Goal: Task Accomplishment & Management: Use online tool/utility

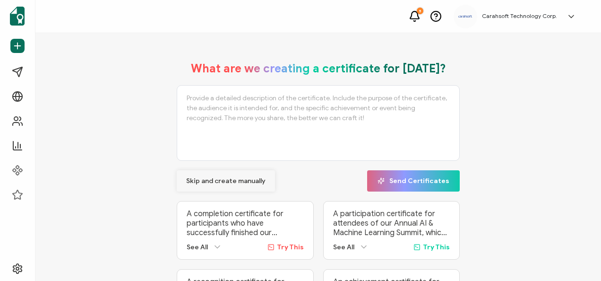
click at [213, 184] on span "Skip and create manually" at bounding box center [225, 181] width 79 height 7
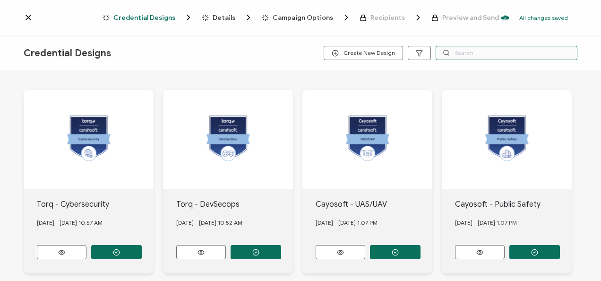
click at [458, 53] on input "text" at bounding box center [507, 53] width 142 height 14
type input "broadcom"
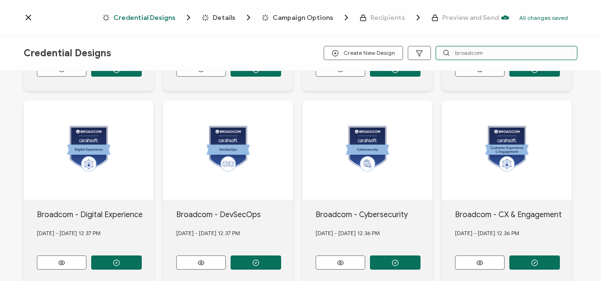
scroll to position [378, 0]
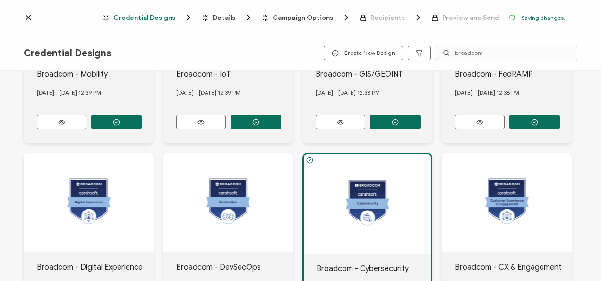
scroll to position [433, 0]
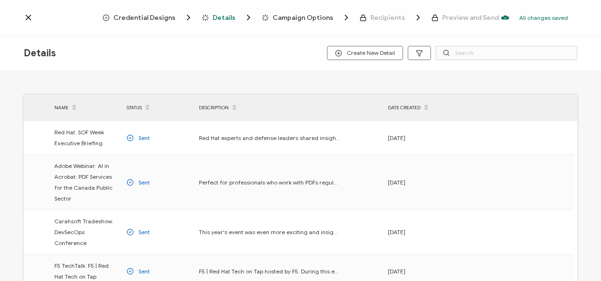
click at [154, 20] on span "Credential Designs" at bounding box center [144, 17] width 62 height 7
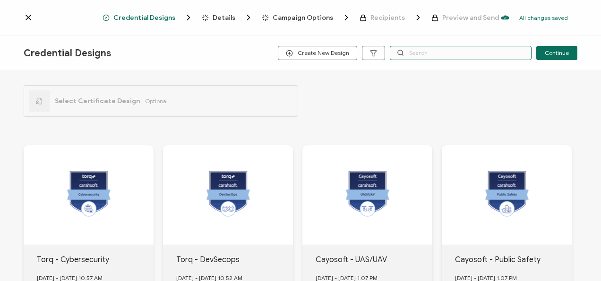
click at [428, 50] on input "text" at bounding box center [461, 53] width 142 height 14
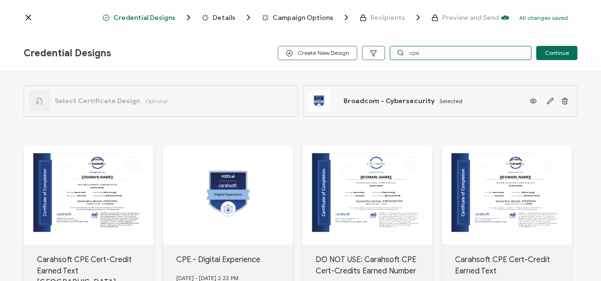
type input "cpe"
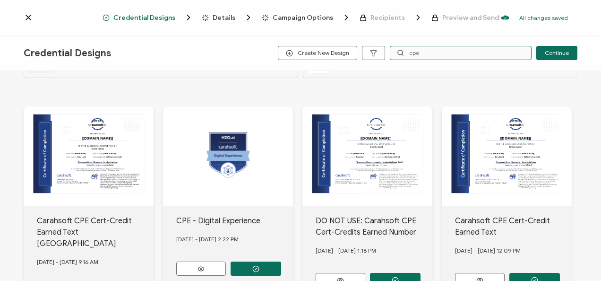
scroll to position [47, 0]
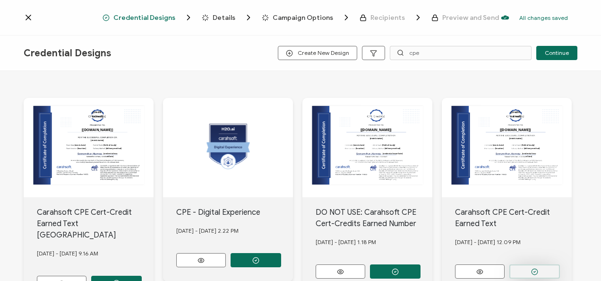
click at [142, 267] on button "button" at bounding box center [116, 283] width 51 height 14
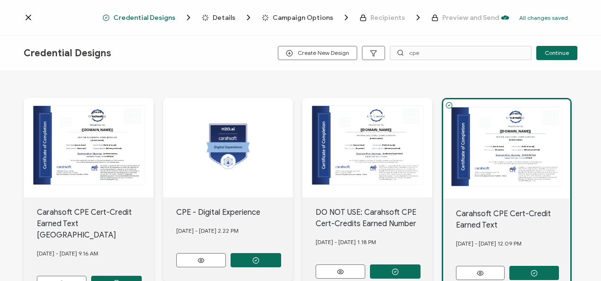
click at [232, 15] on span "Details" at bounding box center [224, 17] width 23 height 7
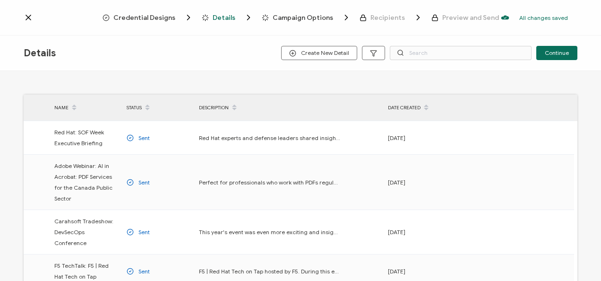
click at [360, 52] on div "Create New Detail Continue" at bounding box center [429, 53] width 296 height 14
click at [357, 52] on button "Create New Detail" at bounding box center [319, 53] width 76 height 14
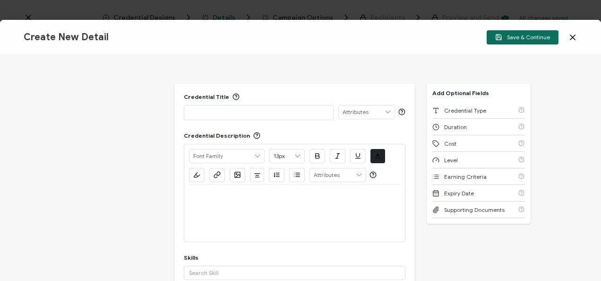
click at [247, 112] on p at bounding box center [258, 111] width 139 height 9
click at [209, 110] on p at bounding box center [258, 111] width 139 height 9
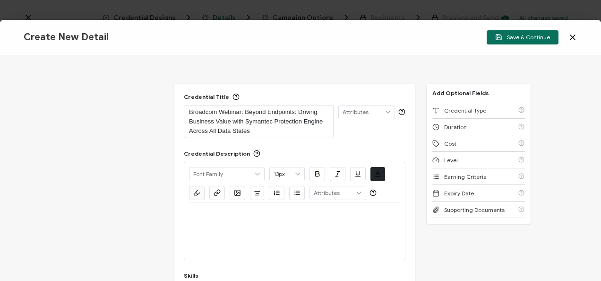
click at [290, 217] on p at bounding box center [294, 214] width 211 height 9
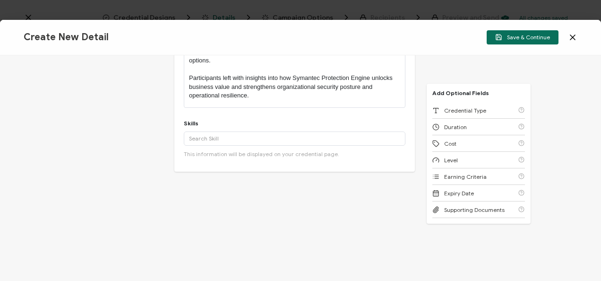
scroll to position [305, 0]
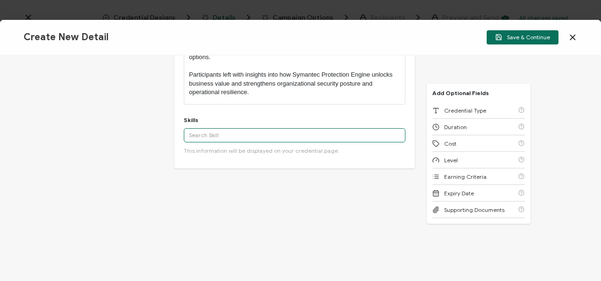
click at [245, 129] on input "text" at bounding box center [295, 135] width 222 height 14
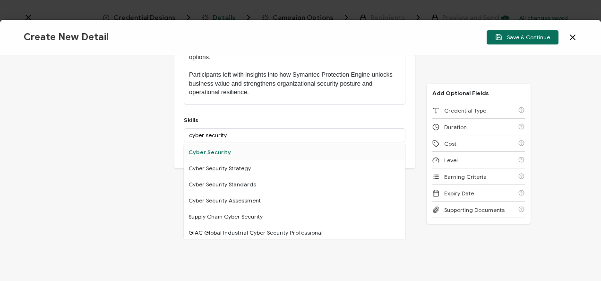
click at [246, 148] on div "Cyber Security" at bounding box center [295, 152] width 222 height 16
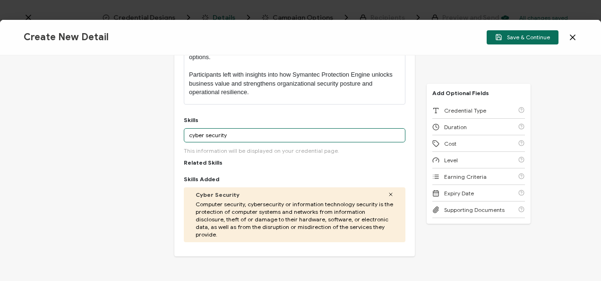
click at [198, 131] on input "cyber security" at bounding box center [295, 135] width 222 height 14
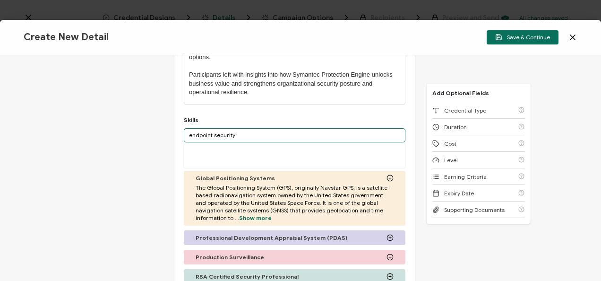
click at [237, 130] on input "endpoint security" at bounding box center [295, 135] width 222 height 14
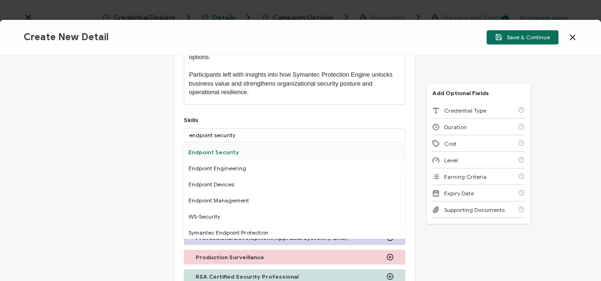
click at [231, 145] on div "Endpoint Security" at bounding box center [295, 152] width 222 height 16
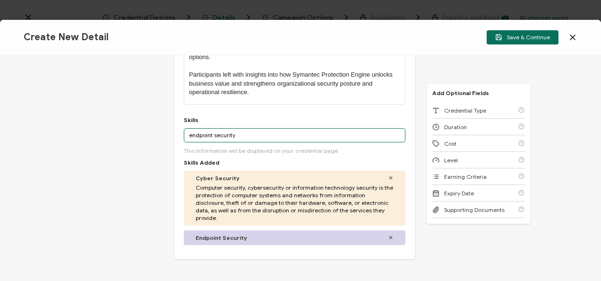
drag, startPoint x: 241, startPoint y: 137, endPoint x: 183, endPoint y: 141, distance: 58.3
click at [184, 141] on div "endpoint security Endpoint Security Endpoint Engineering Endpoint Devices Endpo…" at bounding box center [295, 135] width 222 height 14
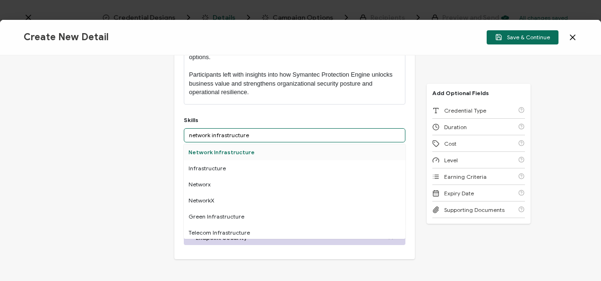
type input "network infrastructure"
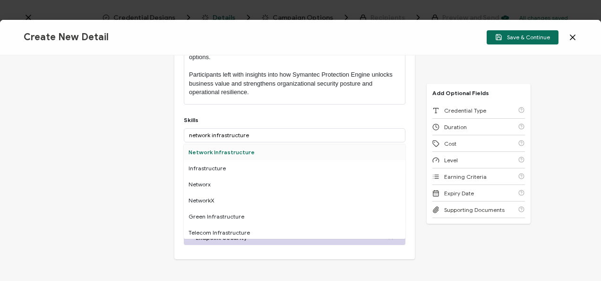
click at [192, 149] on div "Network Infrastructure" at bounding box center [295, 152] width 222 height 16
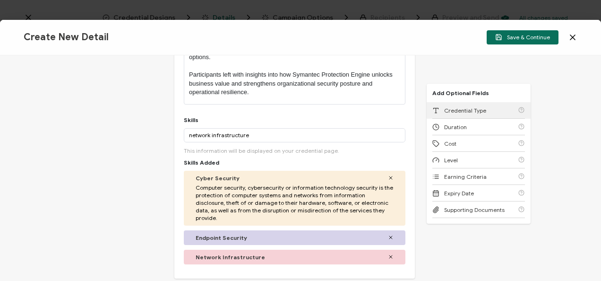
click at [439, 116] on div "Credential Type" at bounding box center [479, 110] width 93 height 17
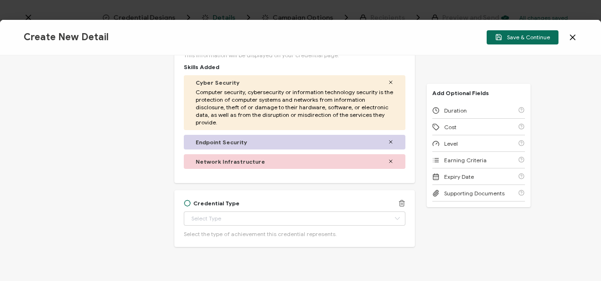
scroll to position [415, 0]
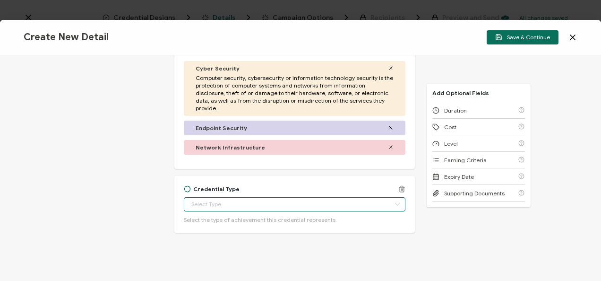
click at [218, 202] on input "text" at bounding box center [295, 204] width 222 height 14
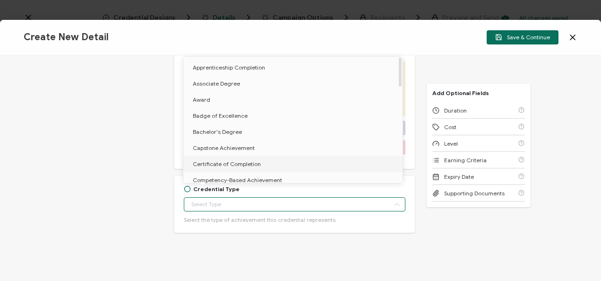
click at [218, 168] on li "Certificate of Completion" at bounding box center [294, 164] width 223 height 16
type input "Certificate of Completion"
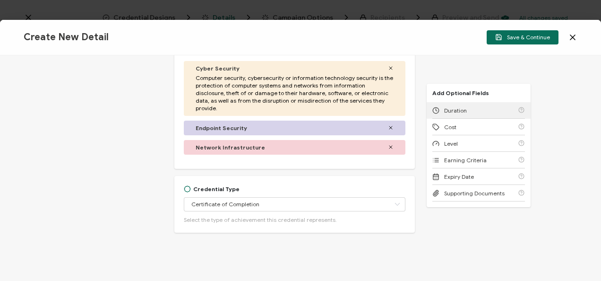
click at [439, 114] on div "Duration" at bounding box center [479, 110] width 93 height 17
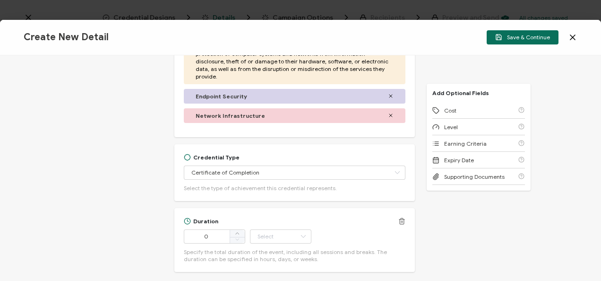
scroll to position [486, 0]
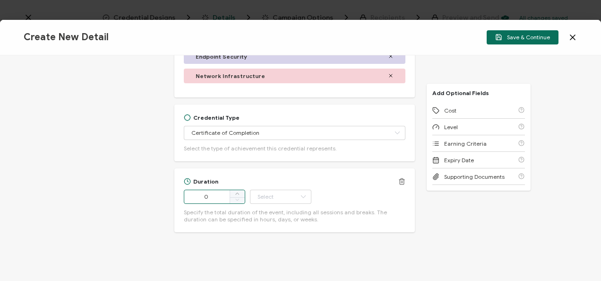
click at [224, 192] on input "0" at bounding box center [214, 197] width 61 height 14
type input "56"
click at [252, 180] on div "Duration 56 Hour Day Week Month Year Minute Specify the total duration of the e…" at bounding box center [295, 200] width 222 height 45
click at [253, 190] on input "text" at bounding box center [280, 197] width 61 height 14
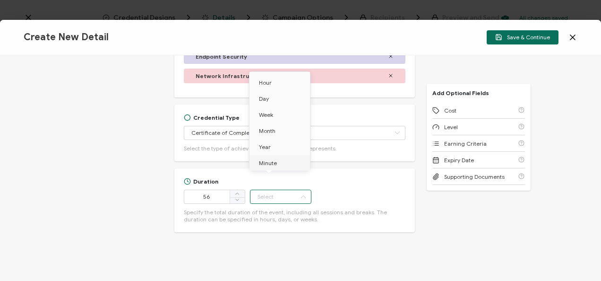
click at [268, 165] on span "Minute" at bounding box center [268, 162] width 18 height 7
type input "Minute"
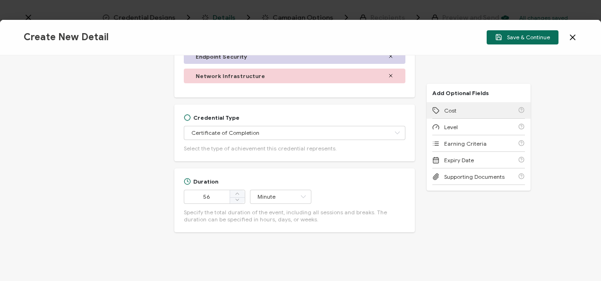
click at [484, 105] on div "Cost" at bounding box center [479, 110] width 93 height 17
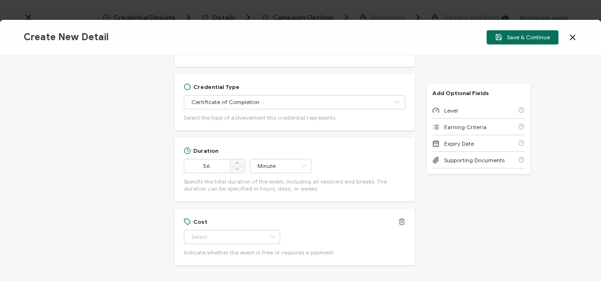
scroll to position [549, 0]
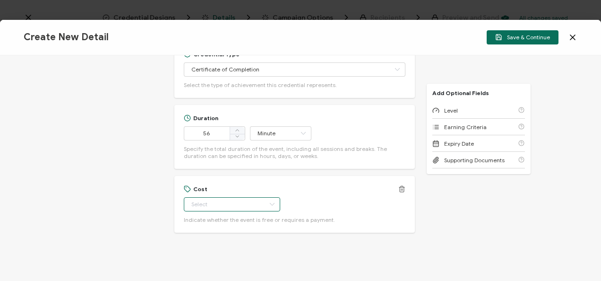
click at [225, 197] on input "text" at bounding box center [232, 204] width 96 height 14
click at [217, 217] on li "Free" at bounding box center [227, 220] width 88 height 16
type input "Free"
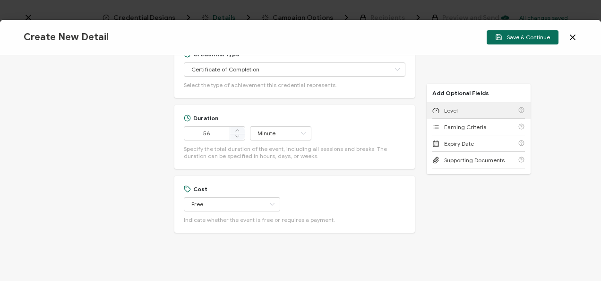
click at [439, 113] on div "Level" at bounding box center [446, 110] width 26 height 7
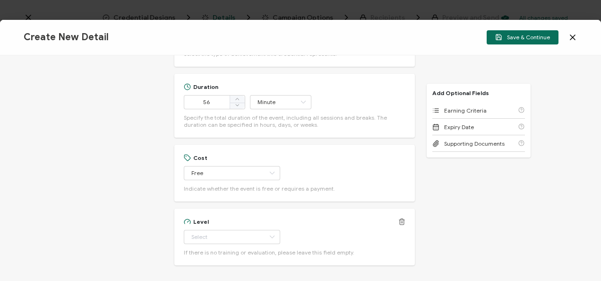
scroll to position [614, 0]
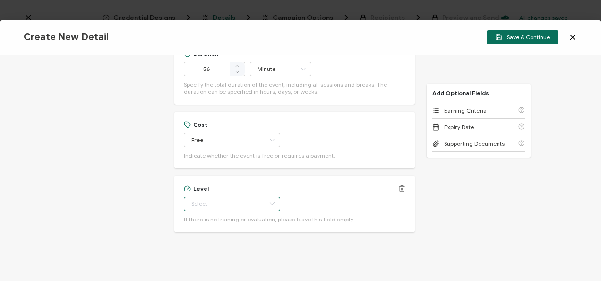
click at [219, 197] on input "text" at bounding box center [232, 204] width 96 height 14
click at [223, 111] on li "Beginner" at bounding box center [227, 106] width 88 height 16
type input "Beginner"
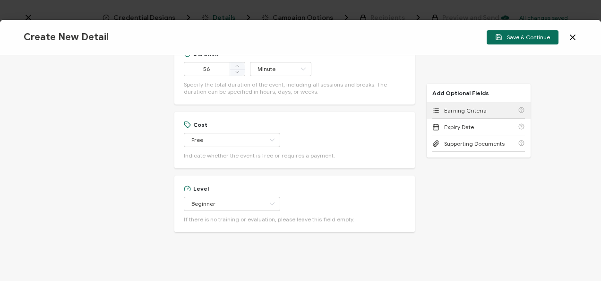
click at [492, 114] on div "Earning Criteria" at bounding box center [479, 110] width 93 height 17
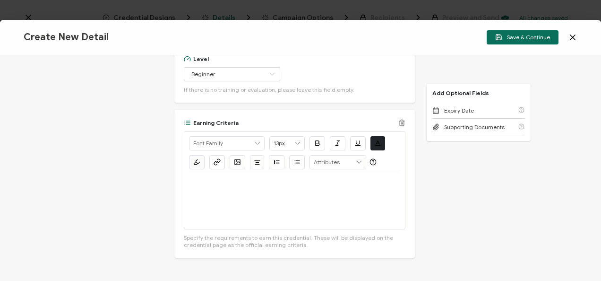
scroll to position [768, 0]
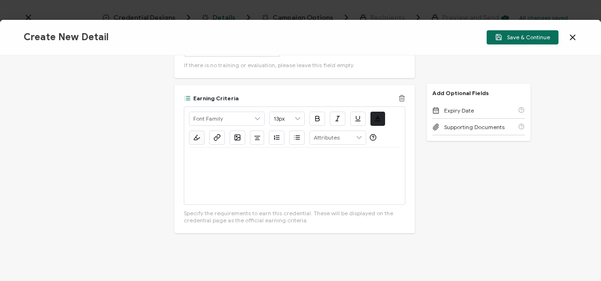
click at [243, 165] on div at bounding box center [294, 176] width 211 height 57
click at [266, 155] on p "Watch this on-demand recording here." at bounding box center [294, 159] width 211 height 9
click at [271, 191] on div "Watch this on-demand webinar here." at bounding box center [294, 176] width 211 height 57
drag, startPoint x: 276, startPoint y: 167, endPoint x: 178, endPoint y: 168, distance: 97.9
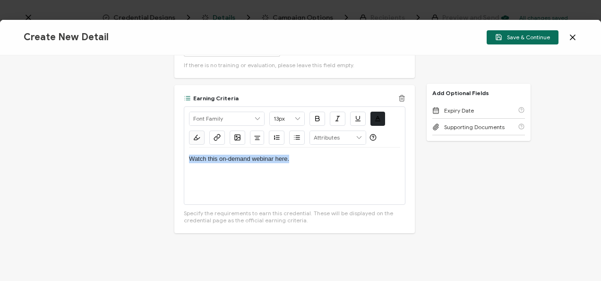
click at [178, 168] on div "Earning Criteria Alright Sans [PERSON_NAME] Archivo Black Arial Arimo Blinker C…" at bounding box center [294, 159] width 241 height 148
click at [214, 134] on icon "button" at bounding box center [217, 137] width 7 height 7
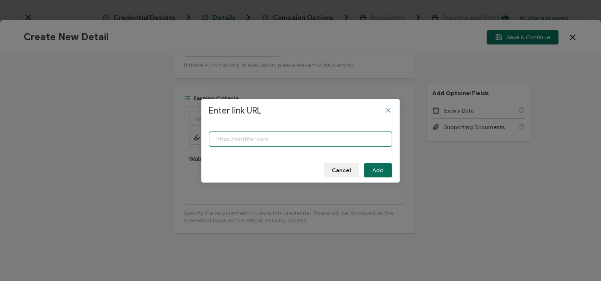
click at [260, 136] on input "Enter link URL" at bounding box center [300, 138] width 183 height 15
paste input "[URL][DOMAIN_NAME]"
type input "[URL][DOMAIN_NAME]"
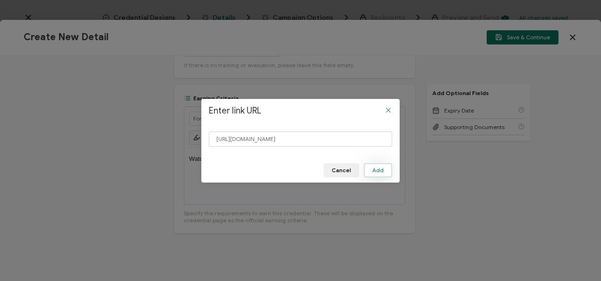
click at [379, 171] on span "Add" at bounding box center [378, 170] width 11 height 6
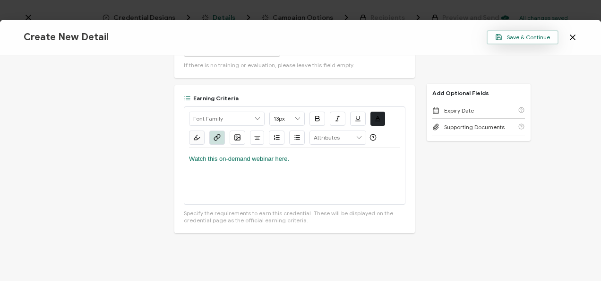
click at [509, 40] on span "Save & Continue" at bounding box center [523, 37] width 55 height 7
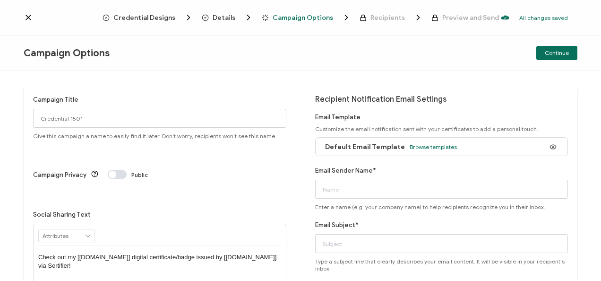
click at [423, 139] on div "Default Email Template Browse templates" at bounding box center [389, 146] width 137 height 21
click at [422, 141] on div "Default Email Template Browse templates" at bounding box center [389, 146] width 137 height 21
click at [419, 147] on span "Browse templates" at bounding box center [433, 146] width 47 height 7
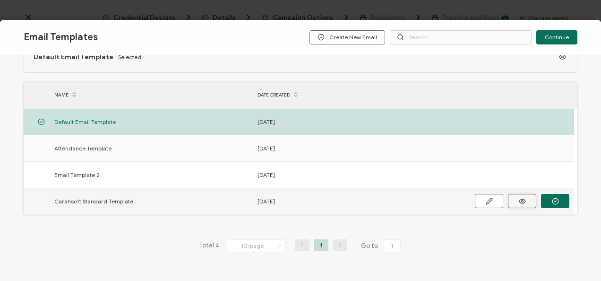
scroll to position [52, 0]
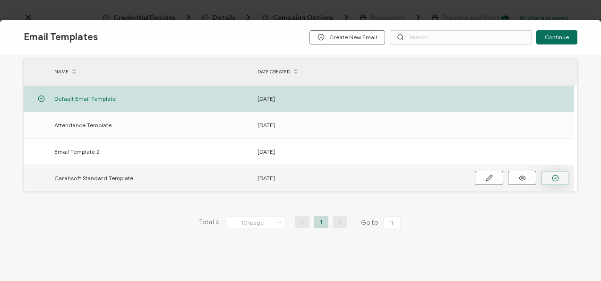
click at [0, 0] on button "button" at bounding box center [0, 0] width 0 height 0
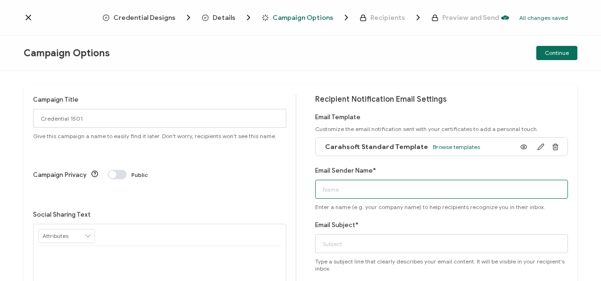
click at [363, 190] on input "Email Sender Name*" at bounding box center [441, 189] width 253 height 19
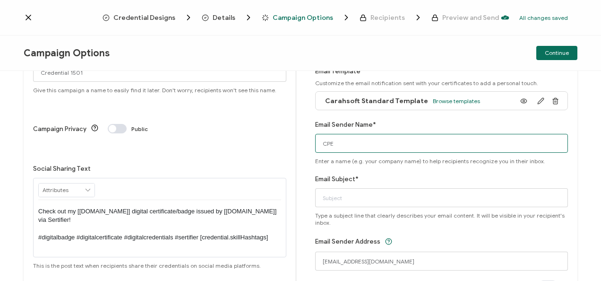
scroll to position [95, 0]
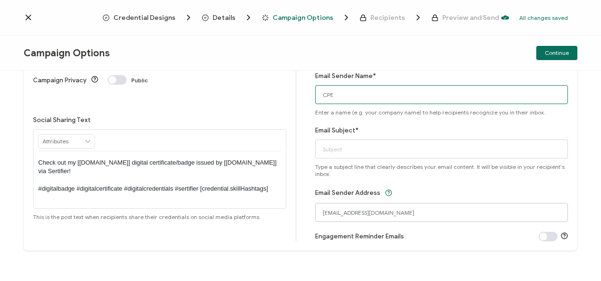
type input "CPE"
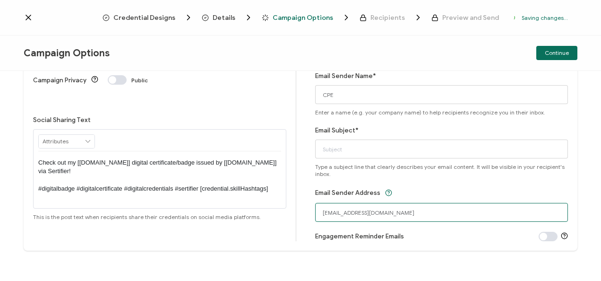
drag, startPoint x: 342, startPoint y: 214, endPoint x: 304, endPoint y: 216, distance: 37.9
click at [304, 216] on div "Campaign Title Credential 1501 Give this campaign a name to easily find it late…" at bounding box center [301, 121] width 554 height 260
type input "[EMAIL_ADDRESS][DOMAIN_NAME]"
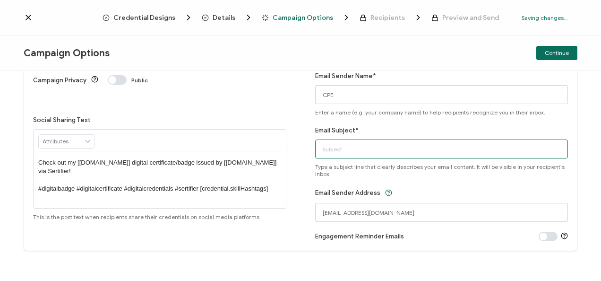
click at [378, 149] on input "Email Subject*" at bounding box center [441, 148] width 253 height 19
paste input "8-7-2025_70915_Broadcom Webinar"
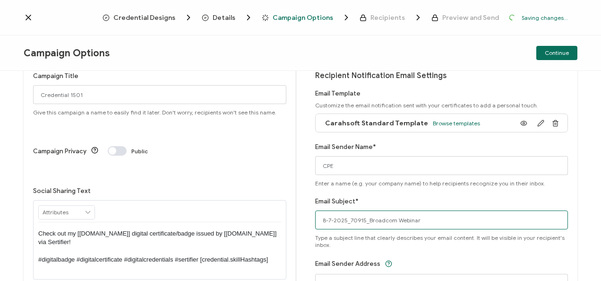
scroll to position [0, 0]
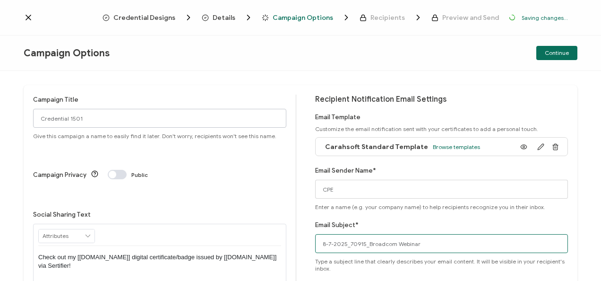
type input "8-7-2025_70915_Broadcom Webinar"
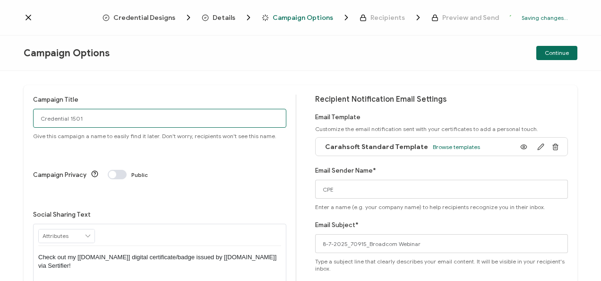
drag, startPoint x: 74, startPoint y: 119, endPoint x: 23, endPoint y: 122, distance: 51.2
click at [23, 122] on div "Campaign Title Credential 1501 Give this campaign a name to easily find it late…" at bounding box center [300, 176] width 601 height 210
paste input "8-7-2025_70915_Broadcom Webinar"
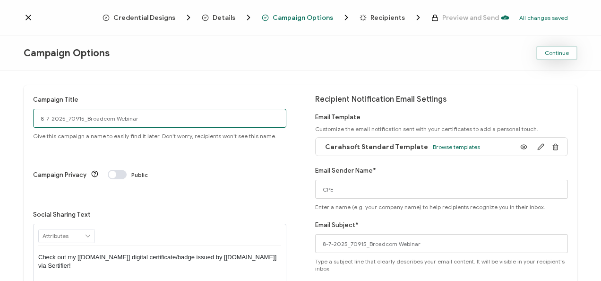
type input "8-7-2025_70915_Broadcom Webinar"
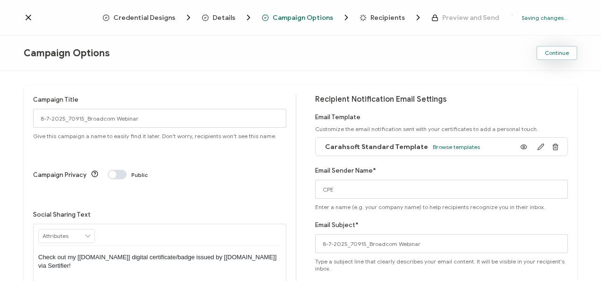
click at [562, 55] on span "Continue" at bounding box center [557, 53] width 24 height 6
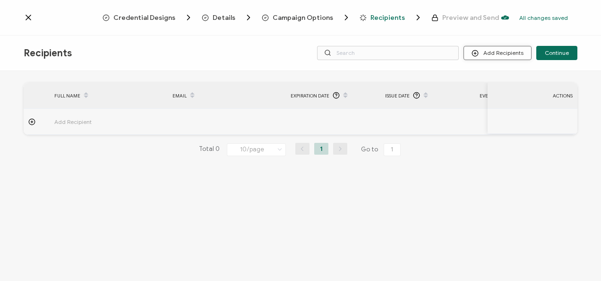
click at [501, 58] on button "Add Recipients" at bounding box center [498, 53] width 68 height 14
click at [490, 80] on span "Upload Recipients" at bounding box center [511, 78] width 48 height 7
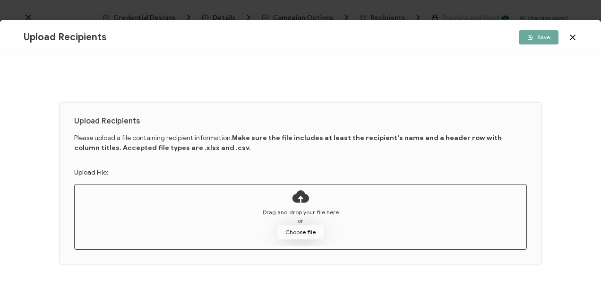
click at [298, 229] on button "Choose file" at bounding box center [300, 232] width 47 height 14
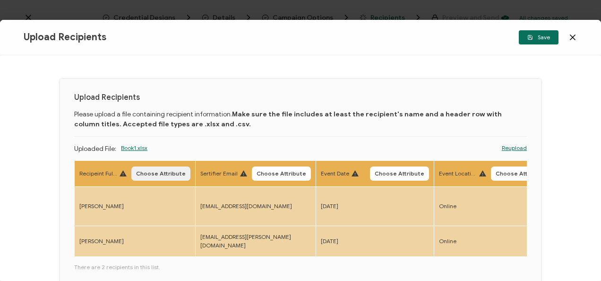
click at [179, 177] on button "Choose Attribute" at bounding box center [160, 173] width 59 height 14
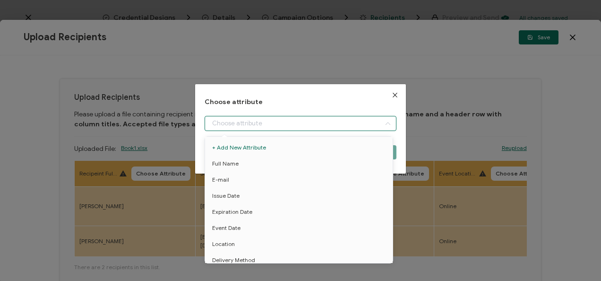
click at [219, 124] on input "dialog" at bounding box center [301, 123] width 192 height 15
click at [226, 157] on span "Full Name" at bounding box center [225, 164] width 26 height 16
type input "Full Name"
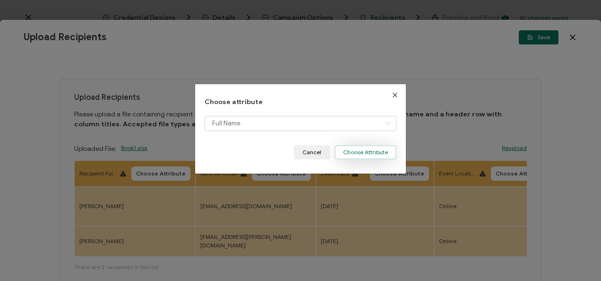
click at [357, 152] on button "Choose Attribute" at bounding box center [366, 152] width 62 height 14
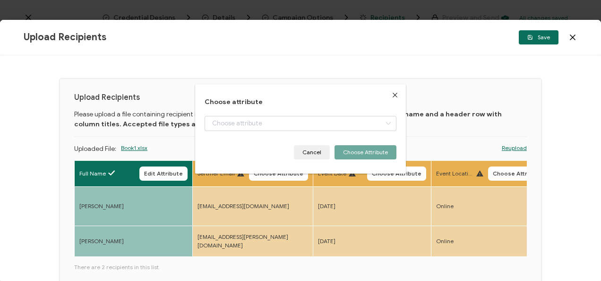
click at [280, 171] on span "Choose Attribute" at bounding box center [279, 174] width 50 height 6
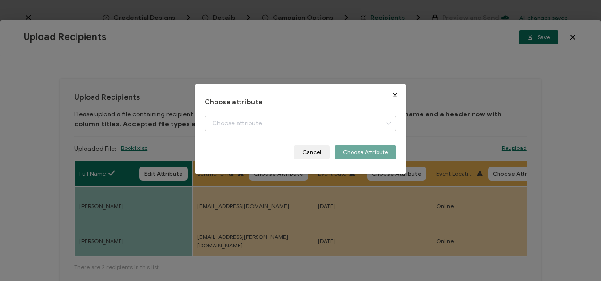
click at [277, 131] on div "dialog" at bounding box center [301, 130] width 192 height 29
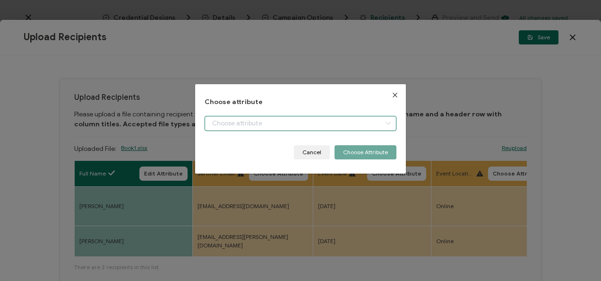
click at [277, 126] on input "dialog" at bounding box center [301, 123] width 192 height 15
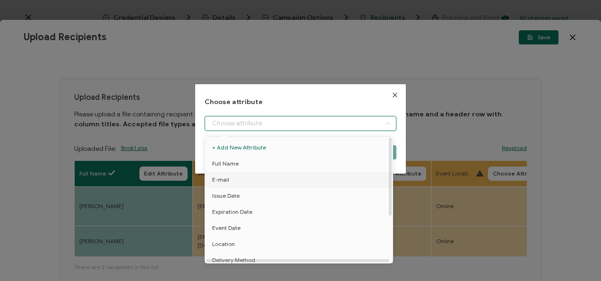
drag, startPoint x: 231, startPoint y: 179, endPoint x: 327, endPoint y: 155, distance: 98.9
click at [232, 177] on li "E-mail" at bounding box center [301, 180] width 196 height 16
type input "E-mail"
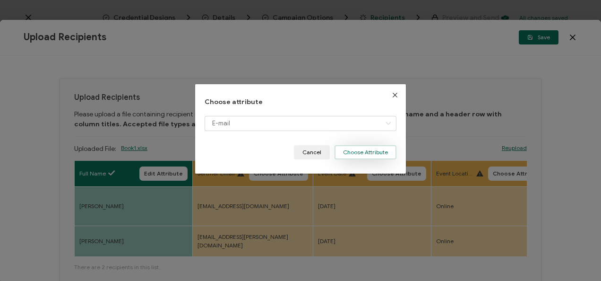
click at [344, 153] on button "Choose Attribute" at bounding box center [366, 152] width 62 height 14
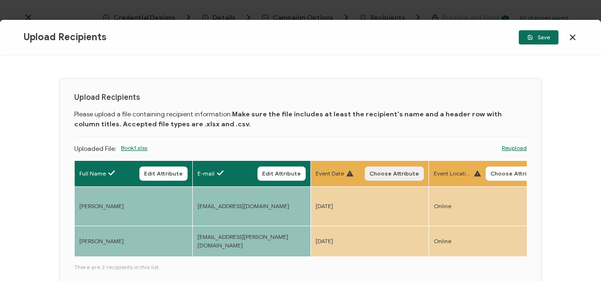
click at [378, 173] on span "Choose Attribute" at bounding box center [395, 174] width 50 height 6
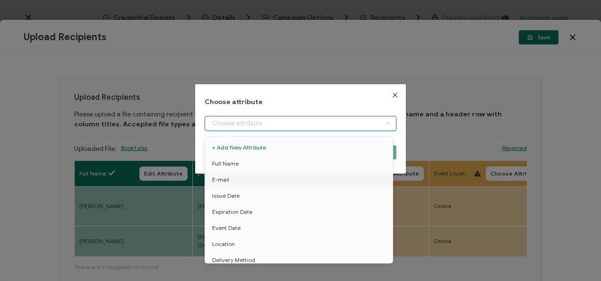
click at [247, 126] on input "dialog" at bounding box center [301, 123] width 192 height 15
click at [242, 183] on li "Event Date" at bounding box center [301, 181] width 196 height 16
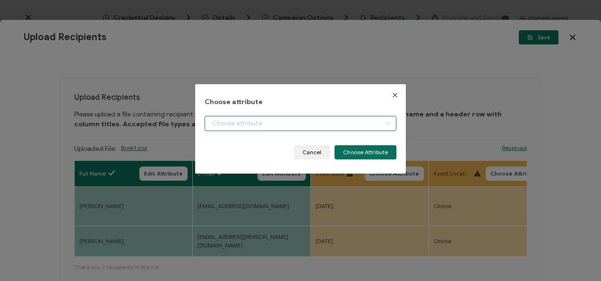
type input "Event Date"
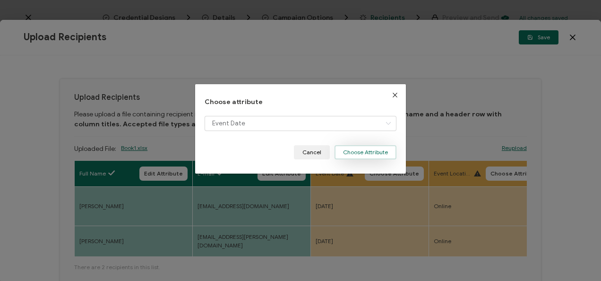
click at [363, 146] on button "Choose Attribute" at bounding box center [366, 152] width 62 height 14
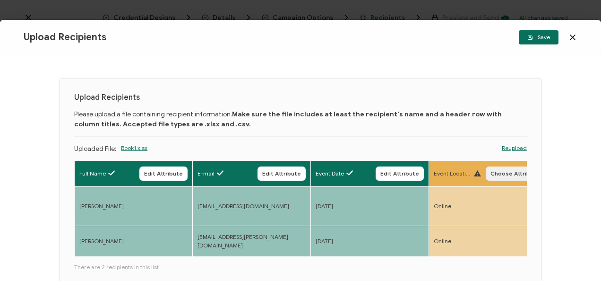
click at [510, 176] on button "Choose Attribute" at bounding box center [515, 173] width 59 height 14
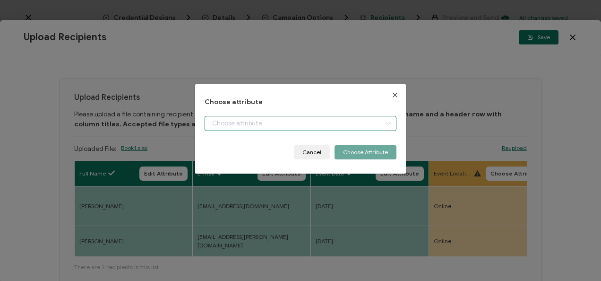
click at [276, 129] on input "dialog" at bounding box center [301, 123] width 192 height 15
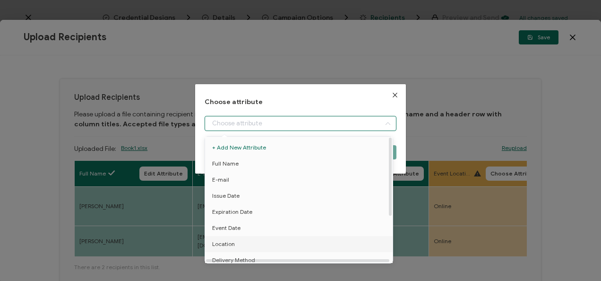
click at [242, 245] on li "Location" at bounding box center [301, 244] width 196 height 16
type input "Location"
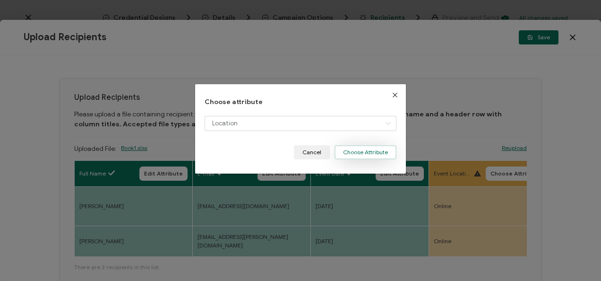
click at [353, 146] on button "Choose Attribute" at bounding box center [366, 152] width 62 height 14
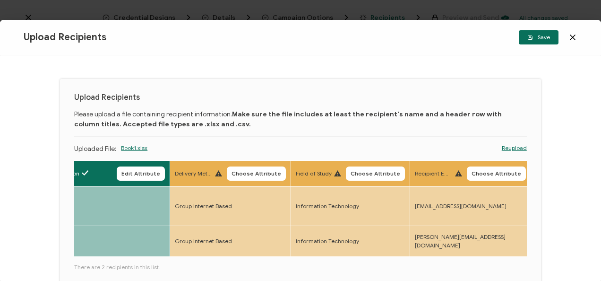
scroll to position [0, 435]
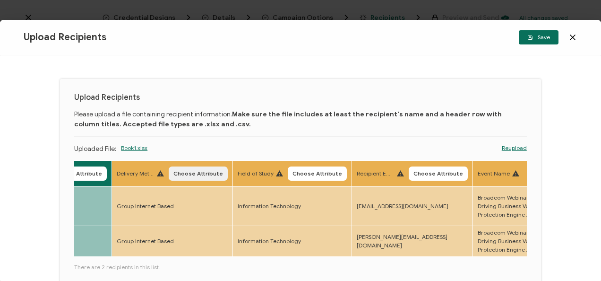
click at [199, 174] on span "Choose Attribute" at bounding box center [199, 174] width 50 height 6
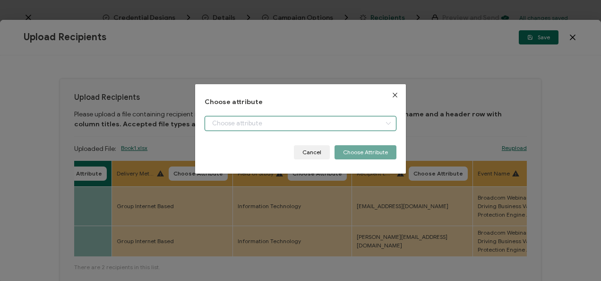
click at [232, 116] on input "dialog" at bounding box center [301, 123] width 192 height 15
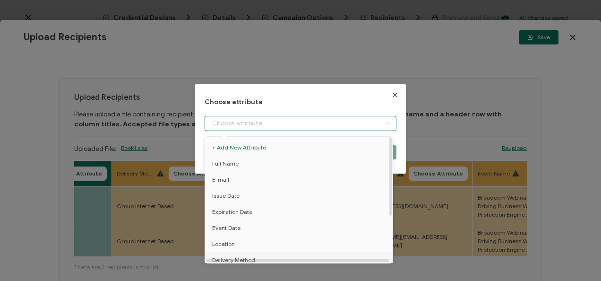
click at [227, 256] on span "Delivery Method" at bounding box center [233, 260] width 43 height 16
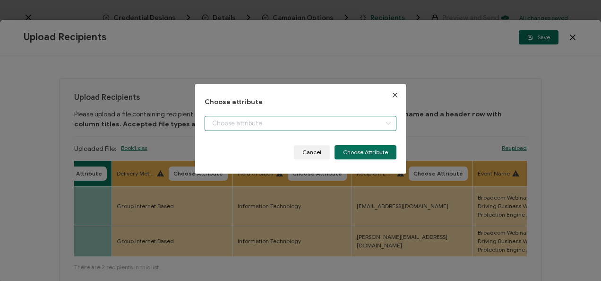
type input "Delivery Method"
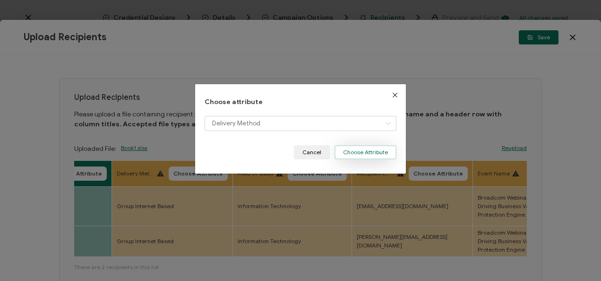
click at [363, 154] on button "Choose Attribute" at bounding box center [366, 152] width 62 height 14
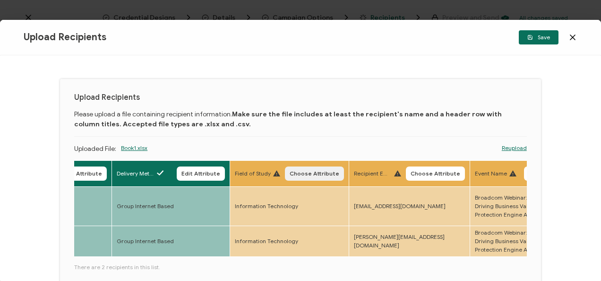
click at [308, 178] on button "Choose Attribute" at bounding box center [314, 173] width 59 height 14
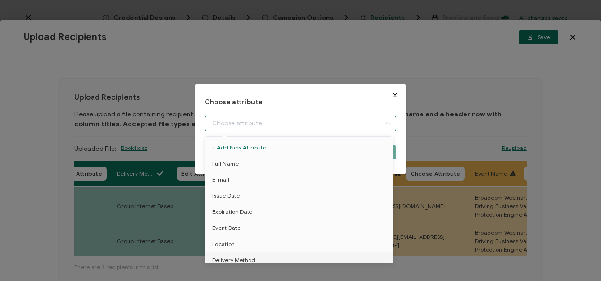
click at [287, 130] on input "dialog" at bounding box center [301, 123] width 192 height 15
click at [243, 226] on span "Field of Study" at bounding box center [230, 229] width 36 height 16
type input "Field of Study"
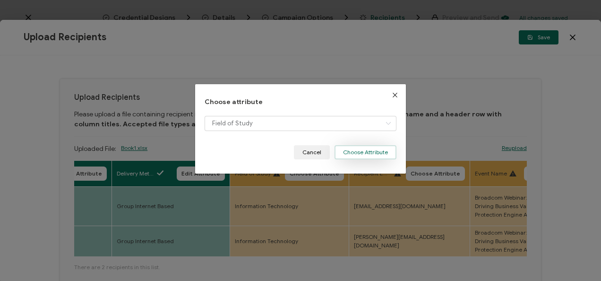
click at [383, 151] on button "Choose Attribute" at bounding box center [366, 152] width 62 height 14
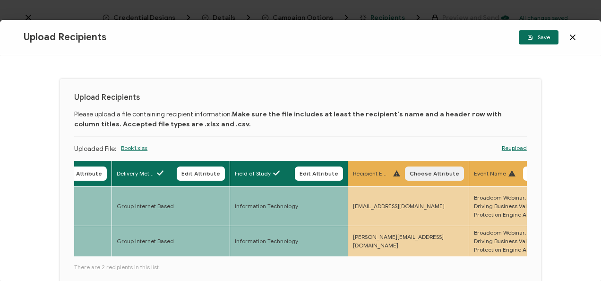
click at [427, 171] on span "Choose Attribute" at bounding box center [435, 174] width 50 height 6
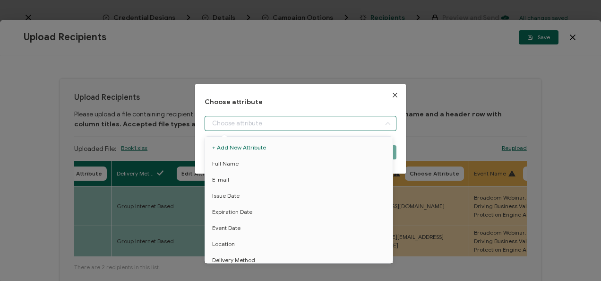
click at [336, 120] on input "dialog" at bounding box center [301, 123] width 192 height 15
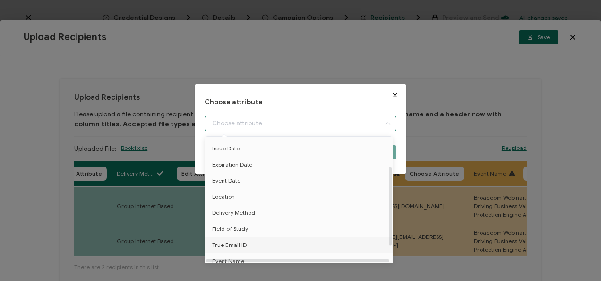
click at [243, 247] on span "True Email ID" at bounding box center [229, 245] width 35 height 16
type input "True Email ID"
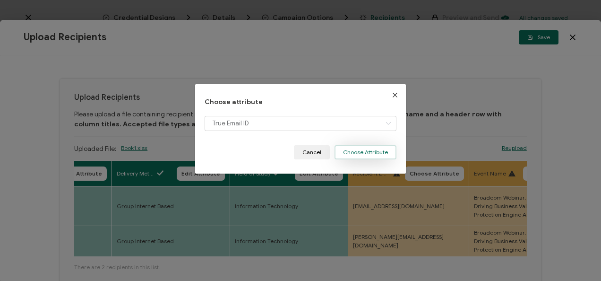
click at [367, 151] on button "Choose Attribute" at bounding box center [366, 152] width 62 height 14
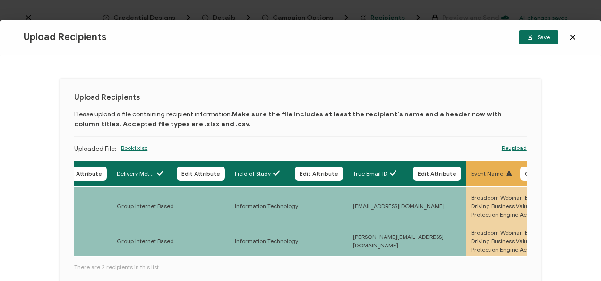
drag, startPoint x: 165, startPoint y: 260, endPoint x: 179, endPoint y: 261, distance: 14.3
click at [179, 261] on div "Full Name Edit Attribute E-mail Edit Attribute Event Date Edit Attribute Locati…" at bounding box center [300, 253] width 453 height 186
drag, startPoint x: 182, startPoint y: 257, endPoint x: 192, endPoint y: 257, distance: 10.4
click at [192, 257] on div "Full Name Edit Attribute E-mail Edit Attribute Event Date Edit Attribute Locati…" at bounding box center [300, 209] width 453 height 98
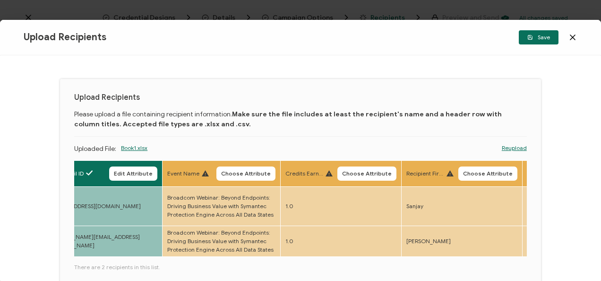
scroll to position [0, 780]
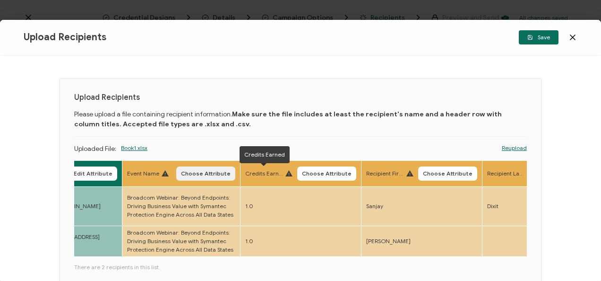
click at [203, 176] on span "Choose Attribute" at bounding box center [206, 174] width 50 height 6
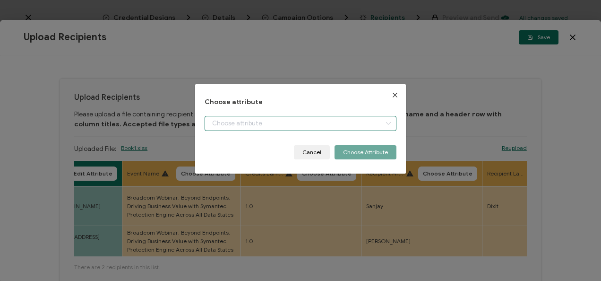
click at [236, 121] on input "dialog" at bounding box center [301, 123] width 192 height 15
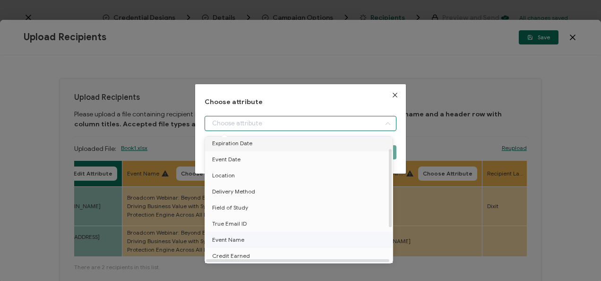
scroll to position [74, 0]
click at [239, 240] on span "Event Name" at bounding box center [228, 239] width 32 height 16
type input "Event Name"
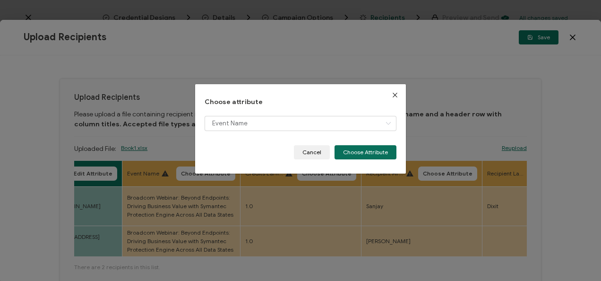
click at [354, 160] on div "Choose attribute Event Name Cancel Choose Attribute" at bounding box center [300, 128] width 210 height 89
click at [356, 154] on button "Choose Attribute" at bounding box center [366, 152] width 62 height 14
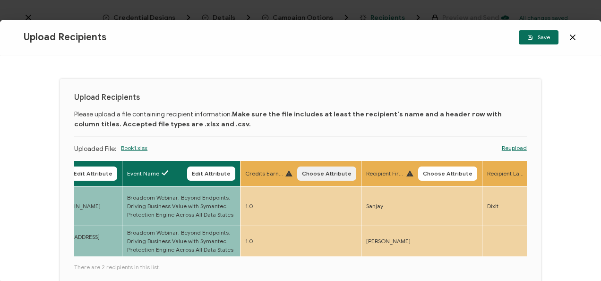
click at [340, 169] on button "Choose Attribute" at bounding box center [326, 173] width 59 height 14
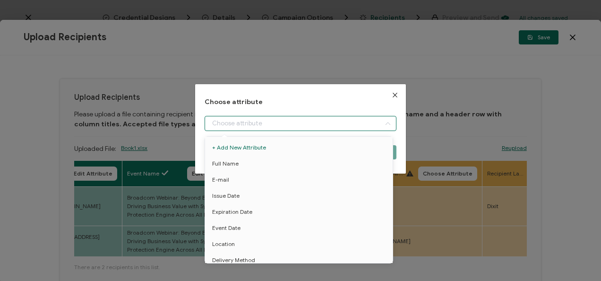
click at [314, 123] on input "dialog" at bounding box center [301, 123] width 192 height 15
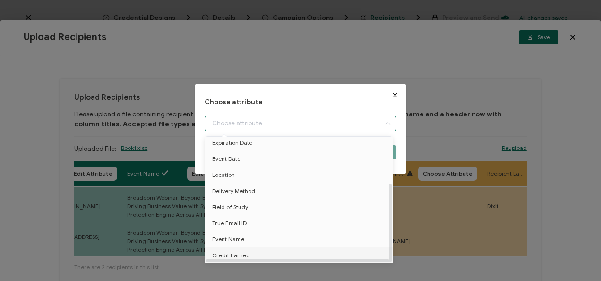
click at [257, 250] on li "Credit Earned" at bounding box center [301, 255] width 196 height 16
type input "Credit Earned"
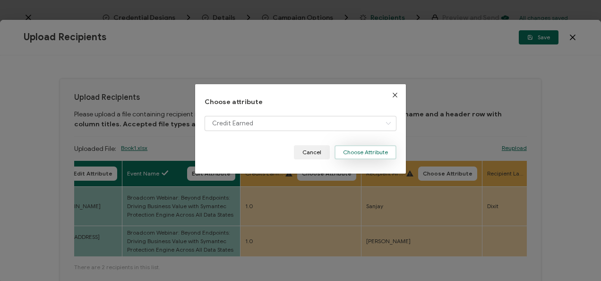
click at [373, 156] on button "Choose Attribute" at bounding box center [366, 152] width 62 height 14
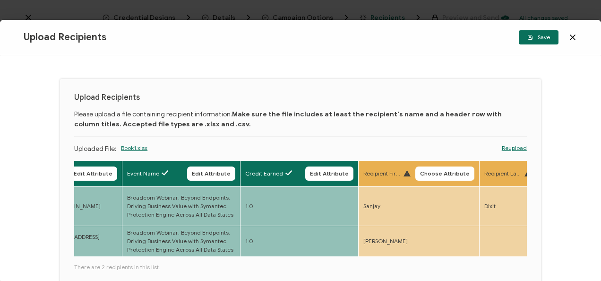
scroll to position [128, 0]
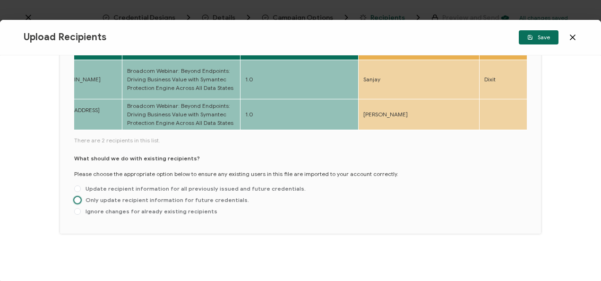
click at [95, 202] on span "Only update recipient information for future credentials." at bounding box center [165, 199] width 168 height 7
click at [81, 202] on input "Only update recipient information for future credentials." at bounding box center [77, 201] width 7 height 8
radio input "true"
click at [546, 35] on span "Save" at bounding box center [539, 38] width 23 height 6
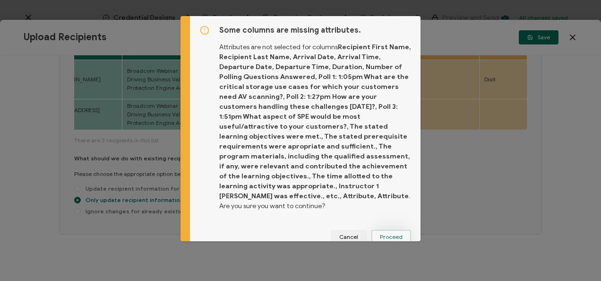
click at [383, 234] on span "Proceed" at bounding box center [391, 237] width 23 height 6
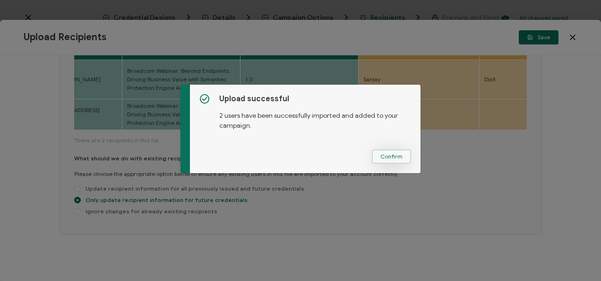
click at [397, 154] on span "Confirm" at bounding box center [392, 157] width 22 height 6
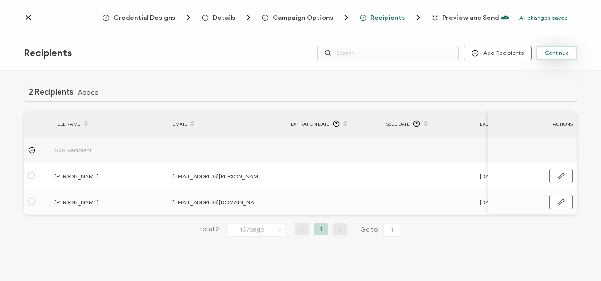
click at [548, 54] on span "Continue" at bounding box center [557, 53] width 24 height 6
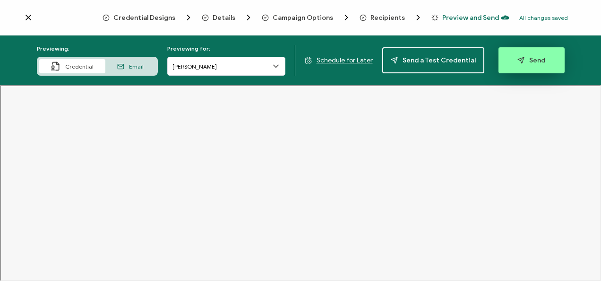
click at [548, 59] on button "Send" at bounding box center [532, 60] width 66 height 26
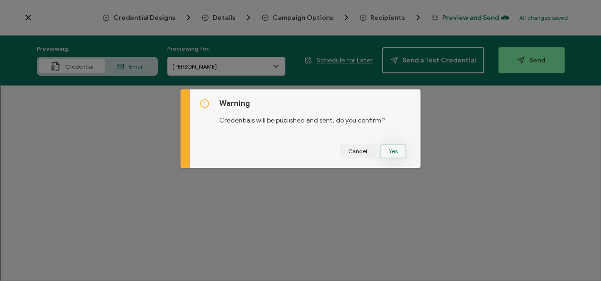
click at [396, 152] on button "Yes" at bounding box center [394, 151] width 26 height 14
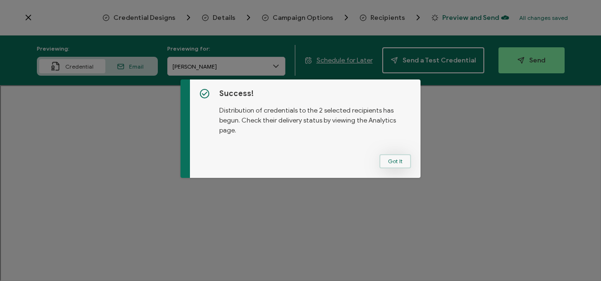
click at [396, 163] on button "Got It" at bounding box center [396, 161] width 32 height 14
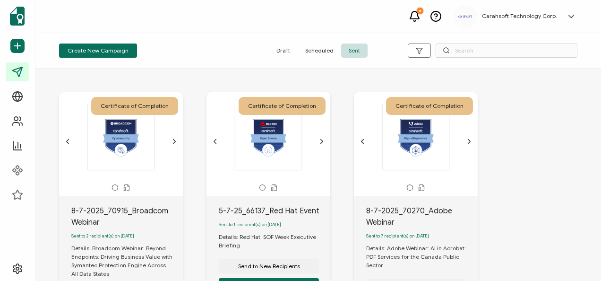
scroll to position [95, 0]
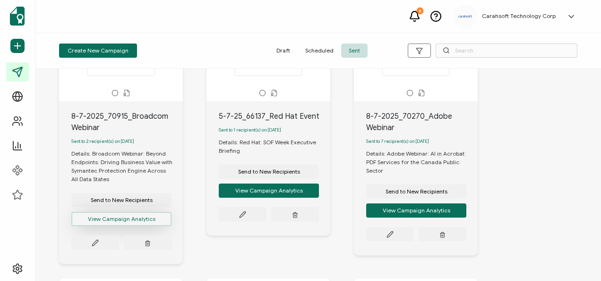
click at [119, 219] on button "View Campaign Analytics" at bounding box center [121, 219] width 100 height 14
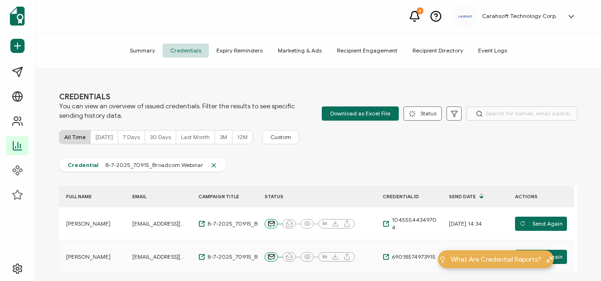
scroll to position [47, 0]
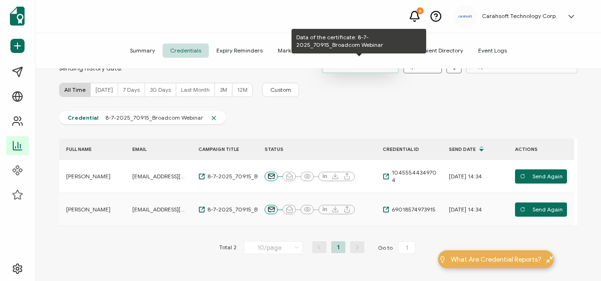
click at [381, 71] on span "Download as Excel File" at bounding box center [361, 66] width 60 height 14
